Goal: Task Accomplishment & Management: Manage account settings

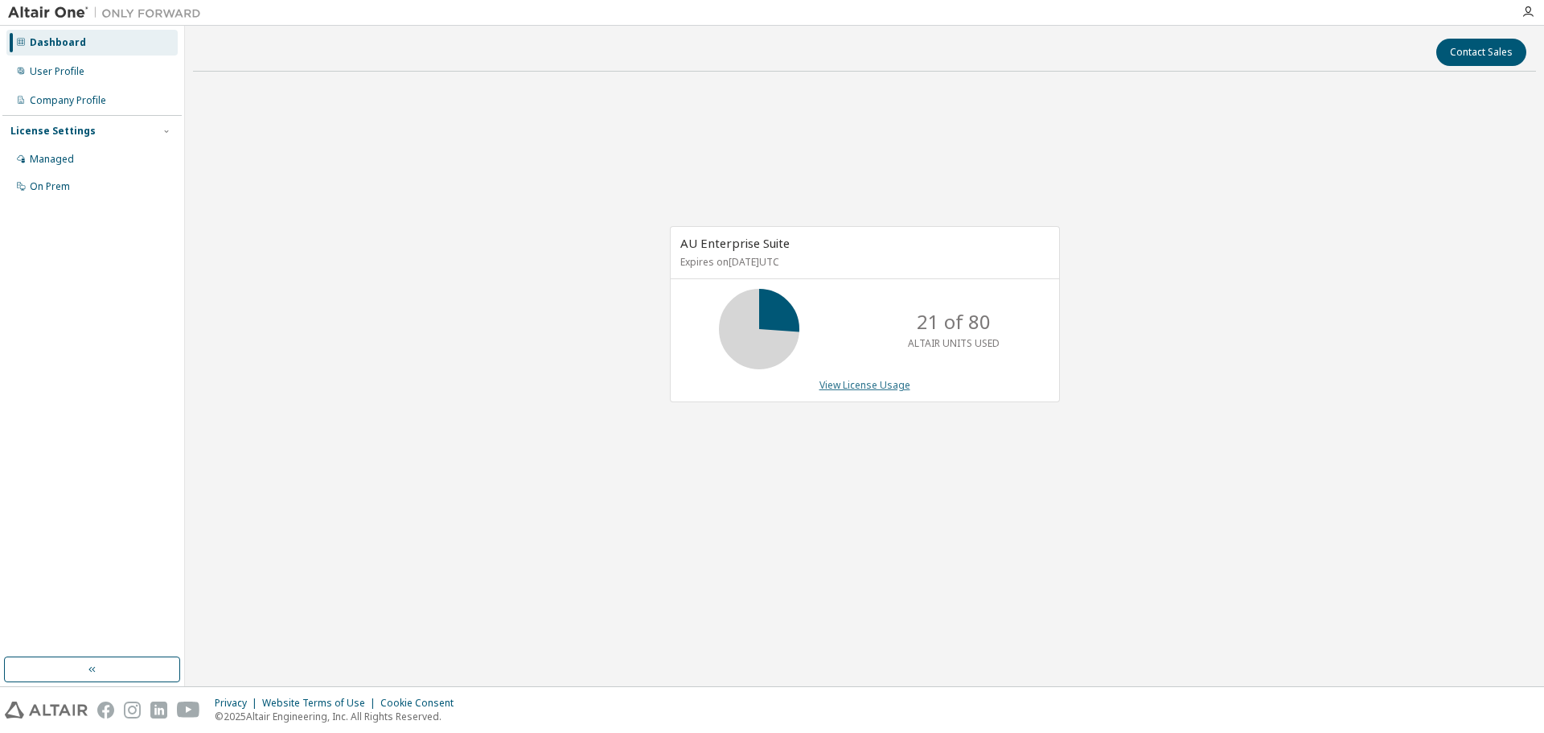
click at [856, 382] on link "View License Usage" at bounding box center [864, 385] width 91 height 14
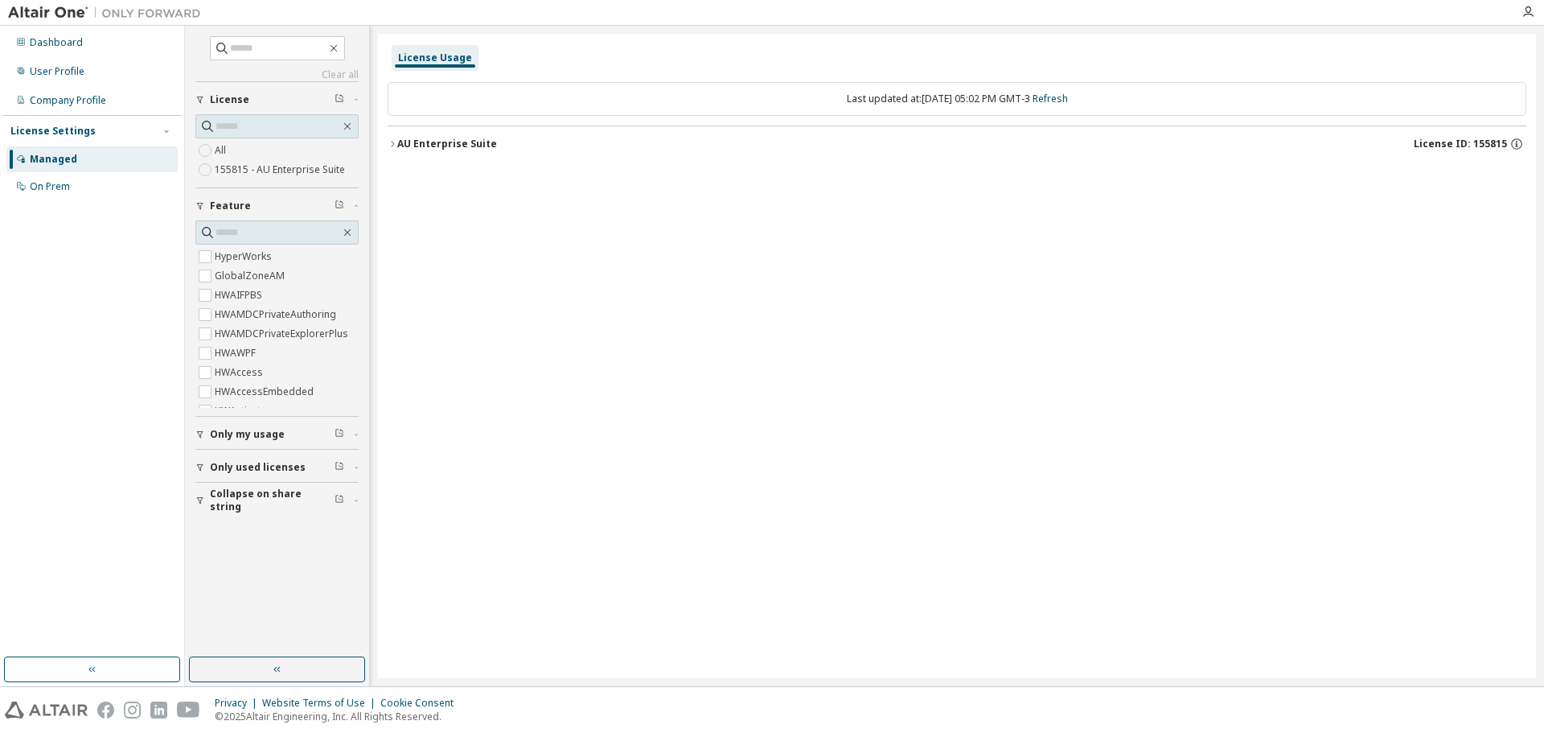
click at [403, 147] on div "AU Enterprise Suite" at bounding box center [447, 144] width 100 height 13
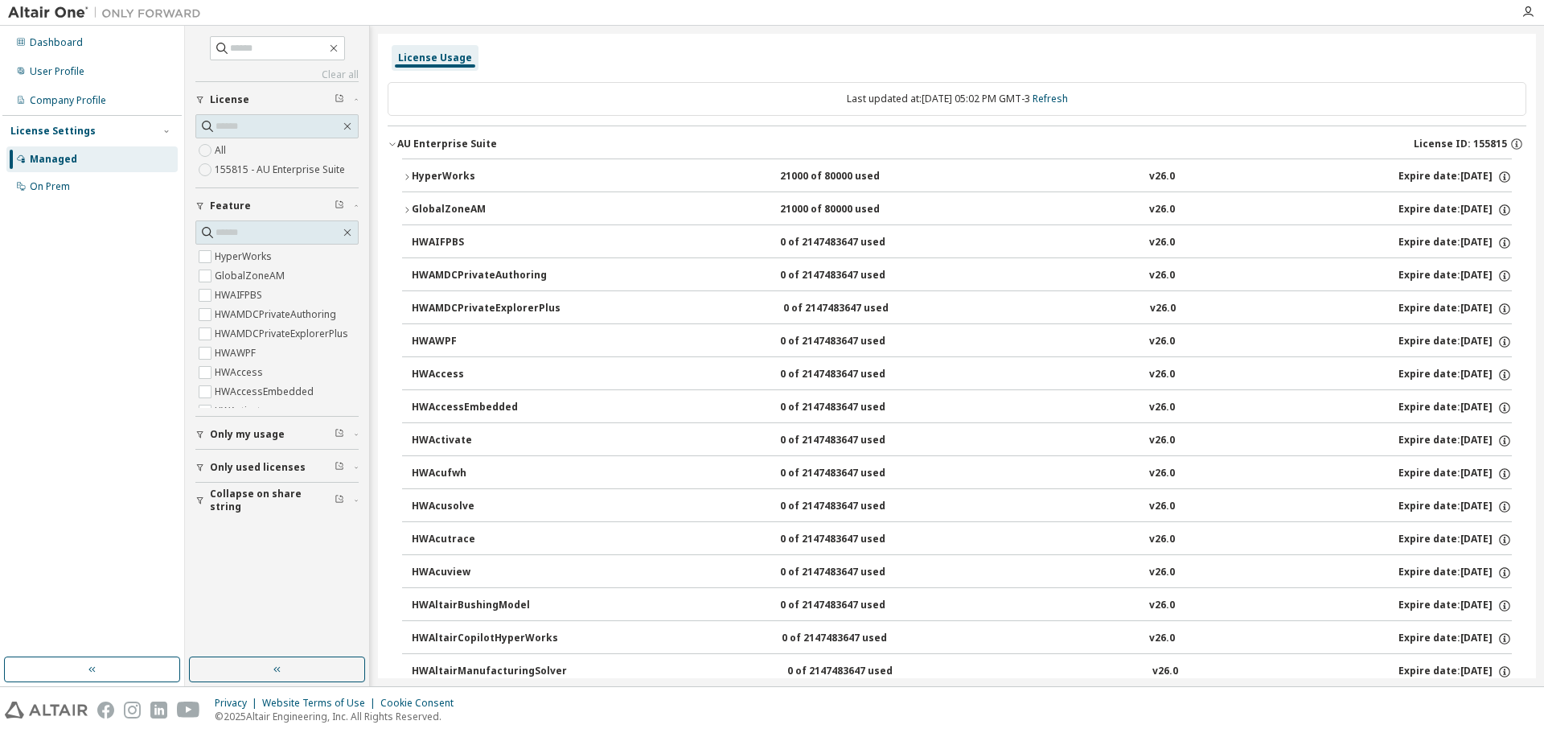
click at [1472, 145] on span "License ID: 155815" at bounding box center [1460, 144] width 93 height 13
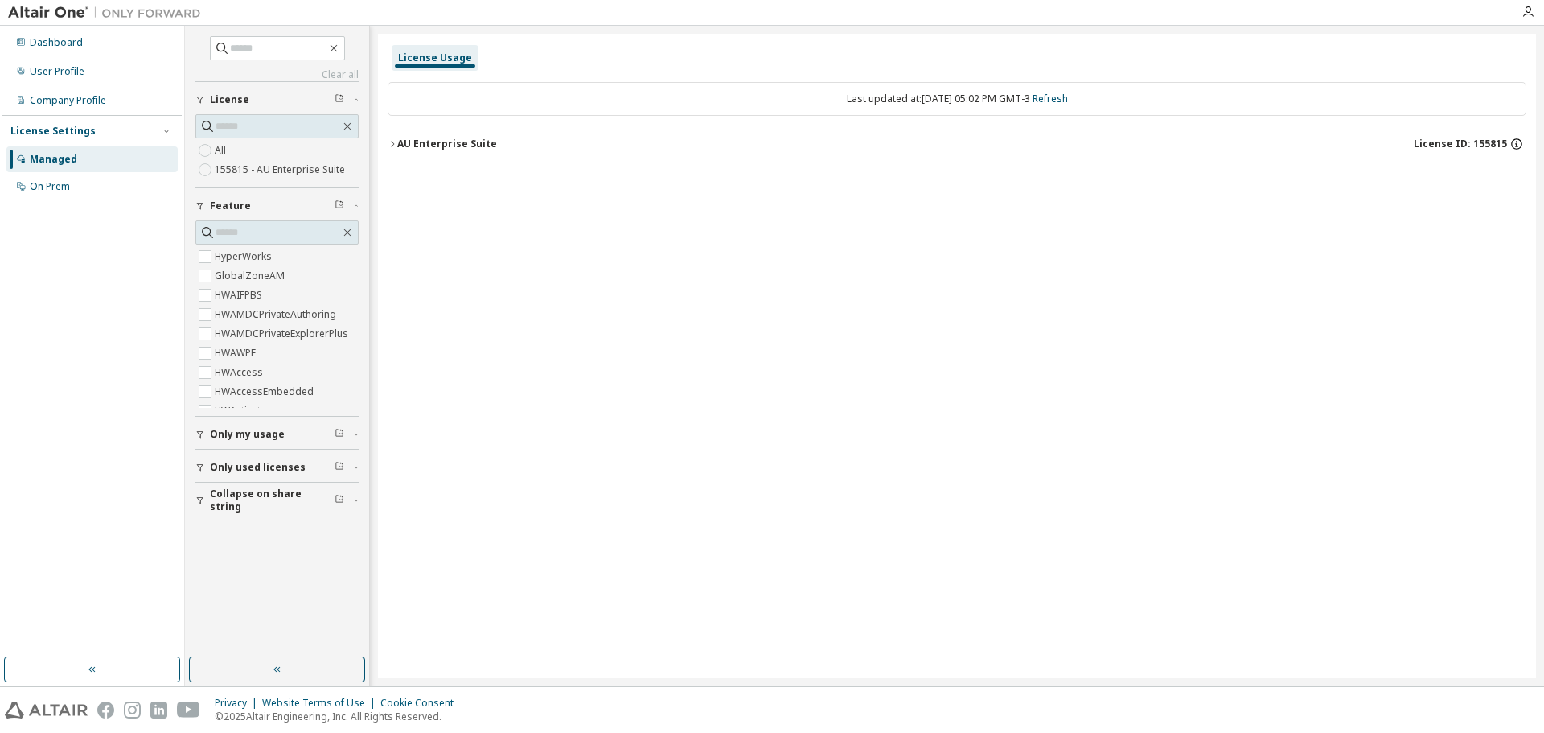
click at [1513, 144] on icon "button" at bounding box center [1516, 144] width 14 height 14
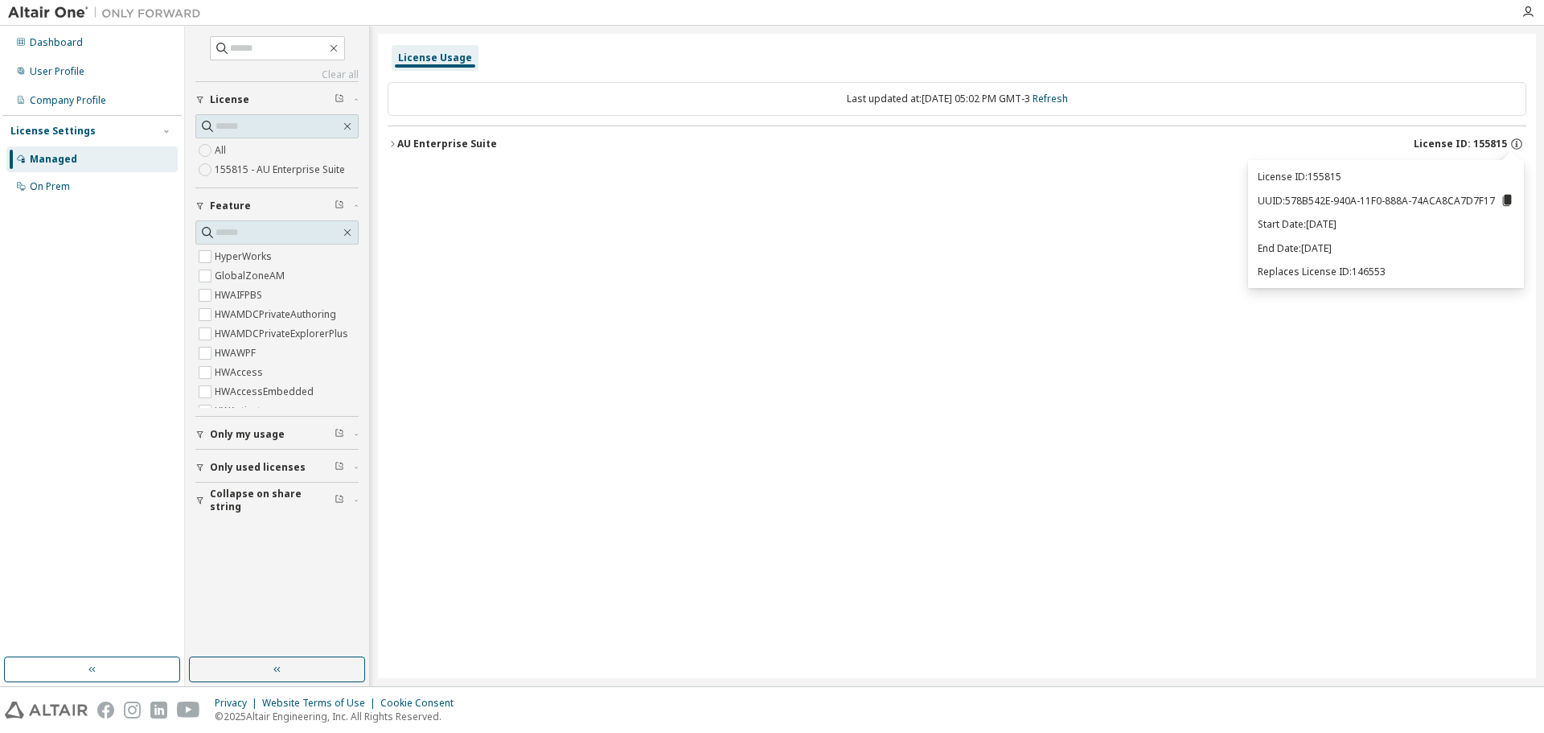
click at [1509, 201] on icon at bounding box center [1507, 200] width 9 height 11
click at [1314, 170] on p "License ID: 155815" at bounding box center [1386, 177] width 257 height 14
drag, startPoint x: 1312, startPoint y: 174, endPoint x: 1349, endPoint y: 174, distance: 36.2
click at [1349, 174] on p "License ID: 155815" at bounding box center [1386, 177] width 257 height 14
copy p "155815"
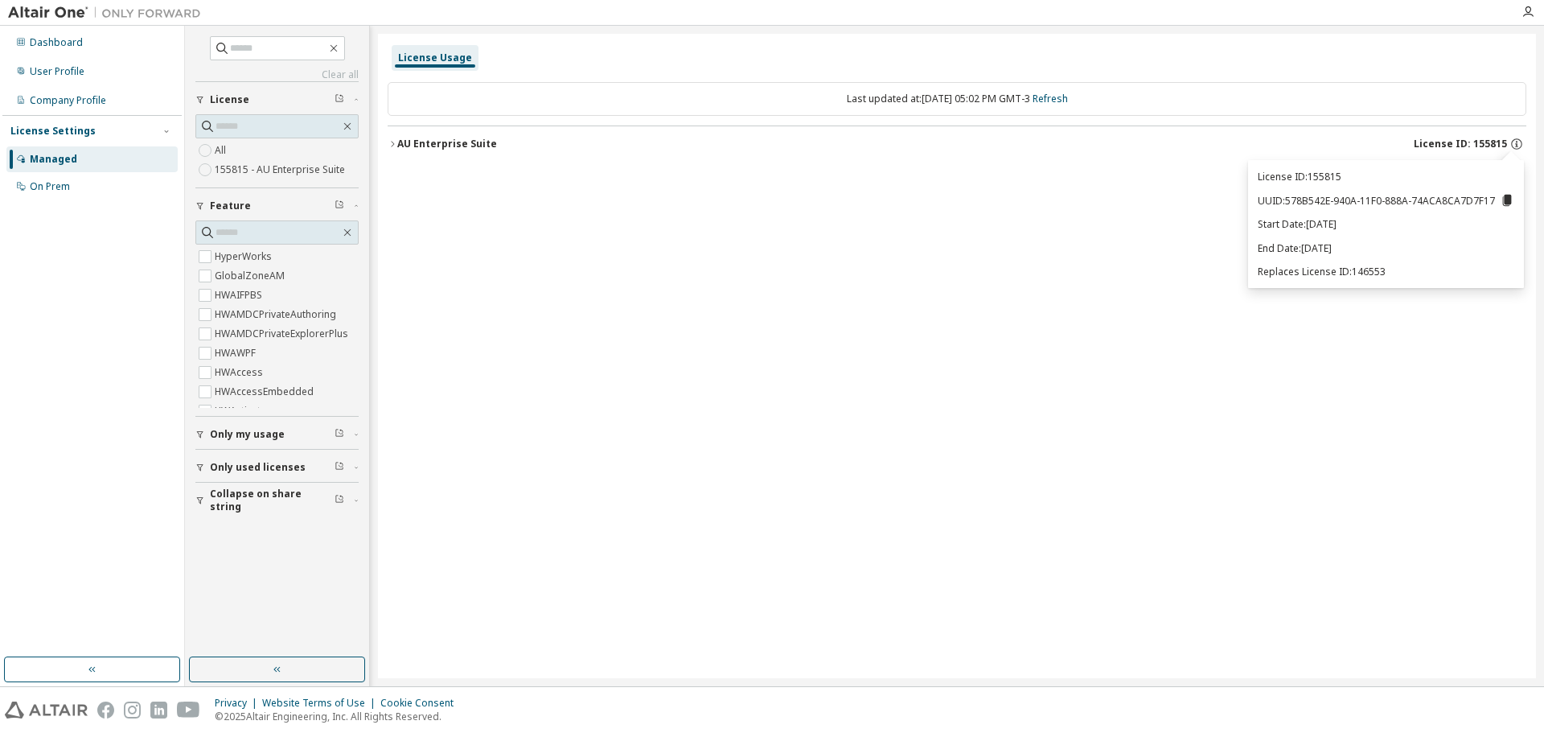
click at [1502, 203] on icon at bounding box center [1507, 200] width 14 height 14
click at [1504, 203] on icon at bounding box center [1507, 200] width 14 height 14
drag, startPoint x: 1341, startPoint y: 179, endPoint x: 1312, endPoint y: 179, distance: 28.1
click at [1312, 179] on p "License ID: 155815" at bounding box center [1386, 177] width 257 height 14
copy p "155815"
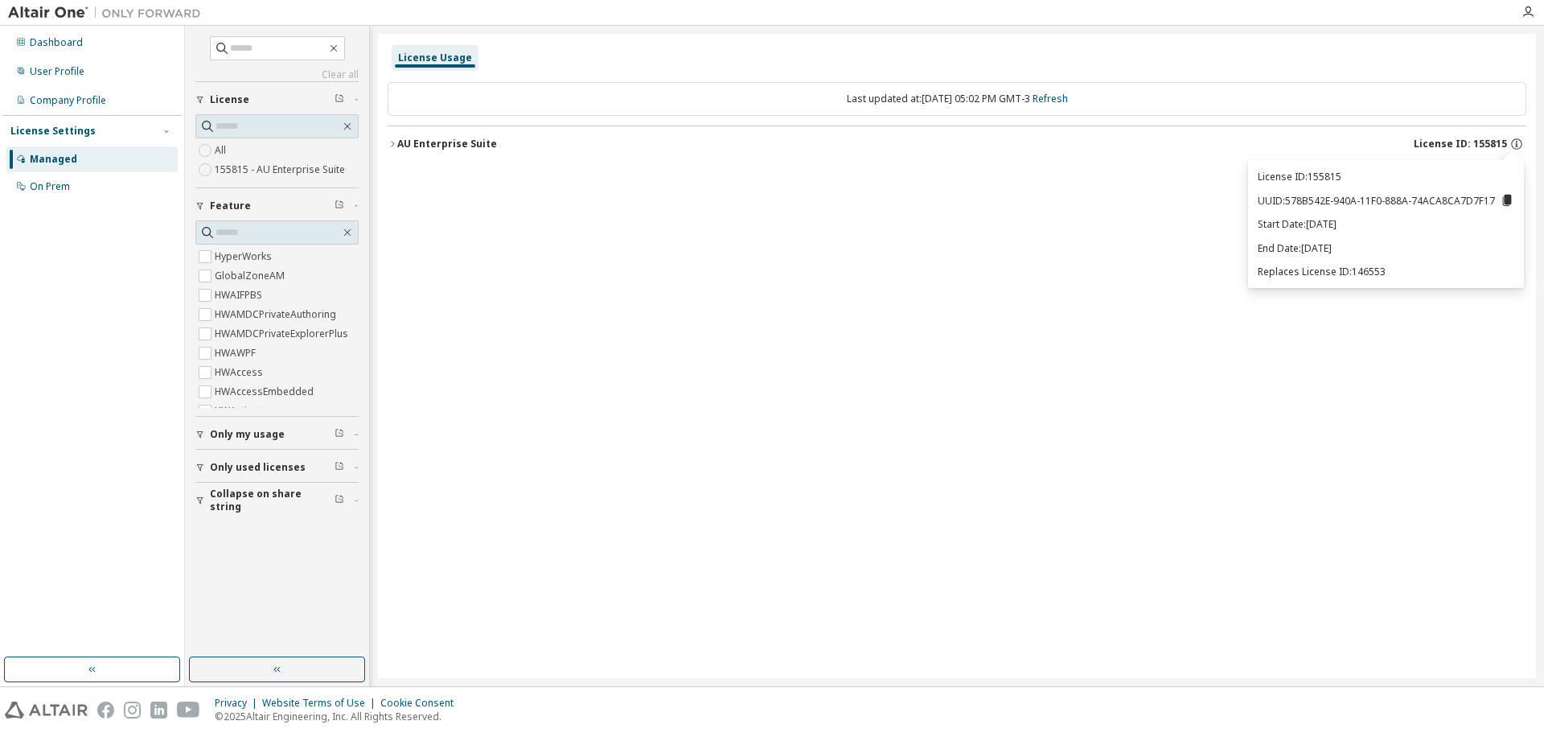
click at [1509, 212] on div "License ID: 155815 UUID: 578B542E-940A-11F0-888A-74ACA8CA7D7F17 Start Date: [DA…" at bounding box center [1386, 224] width 276 height 128
click at [1509, 205] on icon at bounding box center [1507, 200] width 14 height 14
